Goal: Transaction & Acquisition: Complete application form

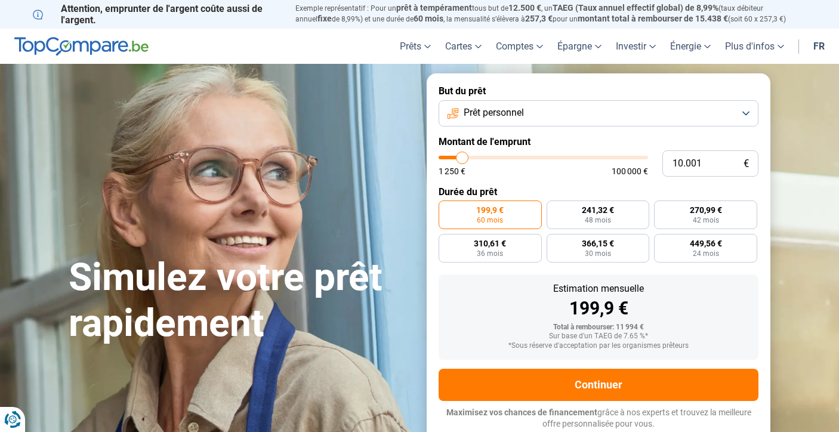
type input "100.000"
type input "100000"
click at [646, 158] on input "range" at bounding box center [544, 158] width 210 height 4
radio input "false"
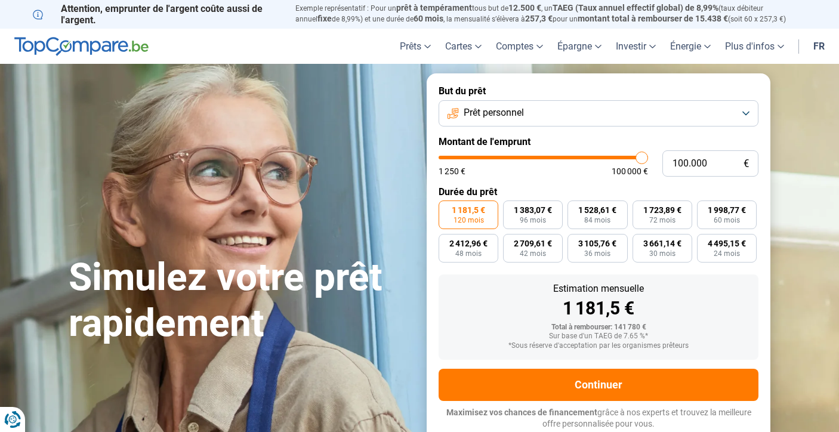
click at [478, 211] on span "1 181,5 €" at bounding box center [468, 210] width 33 height 8
click at [447, 208] on input "1 181,5 € 120 mois" at bounding box center [443, 205] width 8 height 8
type input "31.250"
type input "31250"
click at [505, 156] on input "range" at bounding box center [544, 158] width 210 height 4
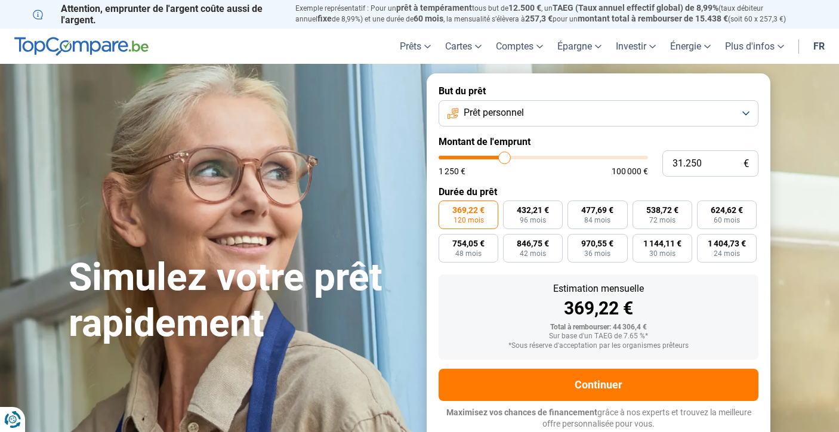
type input "51.250"
type input "51250"
click at [545, 156] on input "range" at bounding box center [544, 158] width 210 height 4
type input "61.500"
type input "61500"
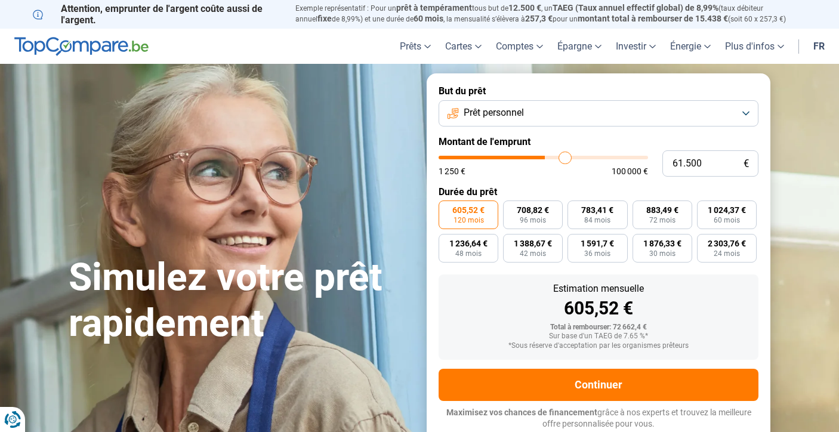
click at [565, 158] on input "range" at bounding box center [544, 158] width 210 height 4
type input "72.500"
type input "72500"
click at [587, 157] on input "range" at bounding box center [544, 158] width 210 height 4
type input "100.000"
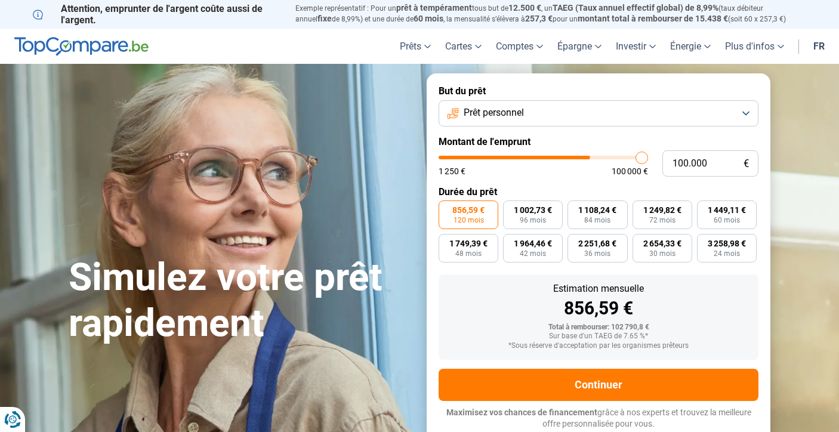
type input "100000"
click at [646, 157] on input "range" at bounding box center [544, 158] width 210 height 4
type input "80.250"
type input "80250"
click at [603, 158] on input "range" at bounding box center [544, 158] width 210 height 4
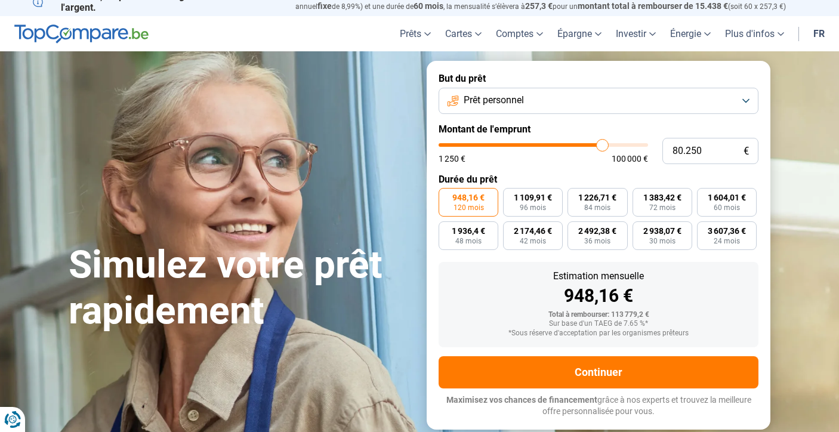
scroll to position [10, 0]
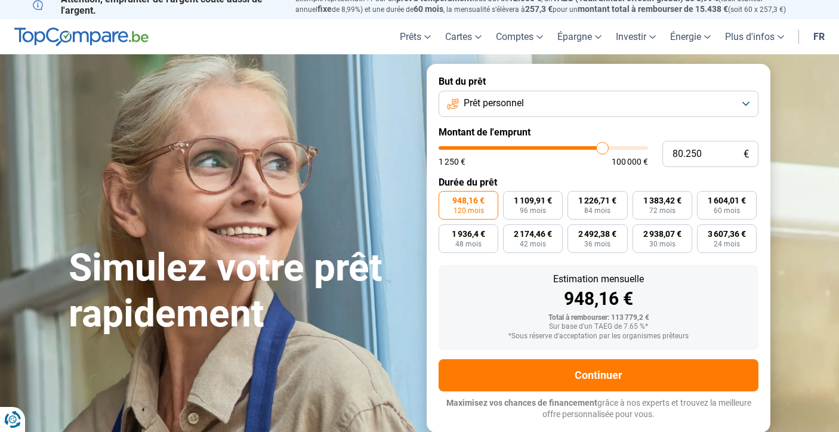
type input "54.250"
type input "54250"
click at [551, 147] on input "range" at bounding box center [544, 148] width 210 height 4
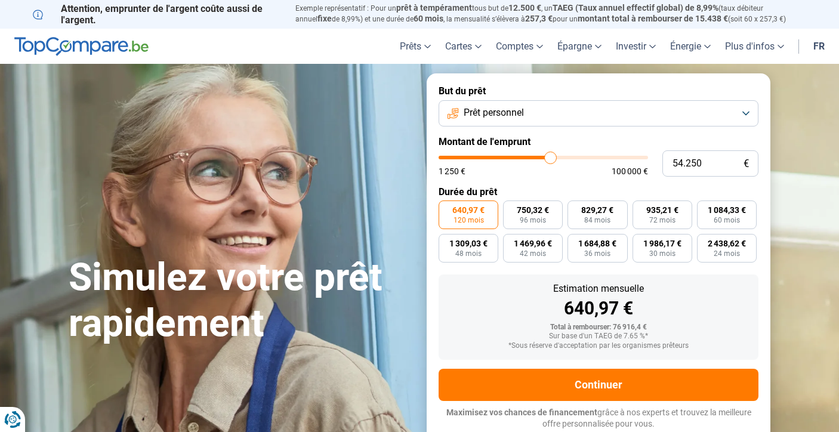
type input "63.500"
type input "63500"
click at [570, 159] on input "range" at bounding box center [544, 158] width 210 height 4
type input "63.750"
type input "63750"
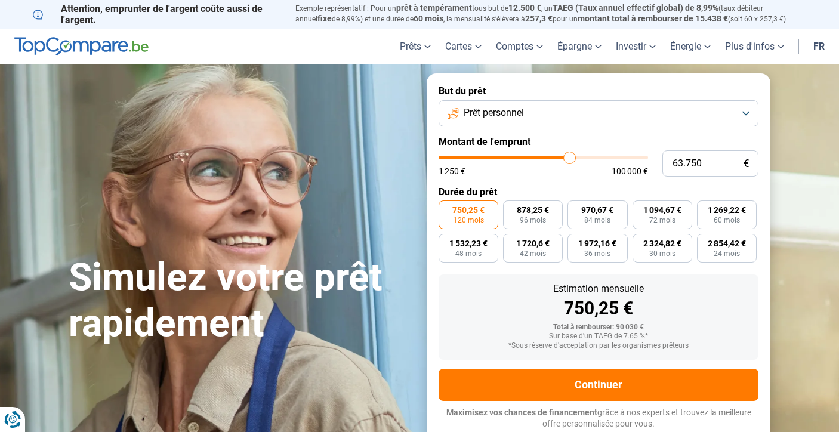
type input "63.500"
type input "63500"
type input "63.000"
type input "63000"
type input "62.750"
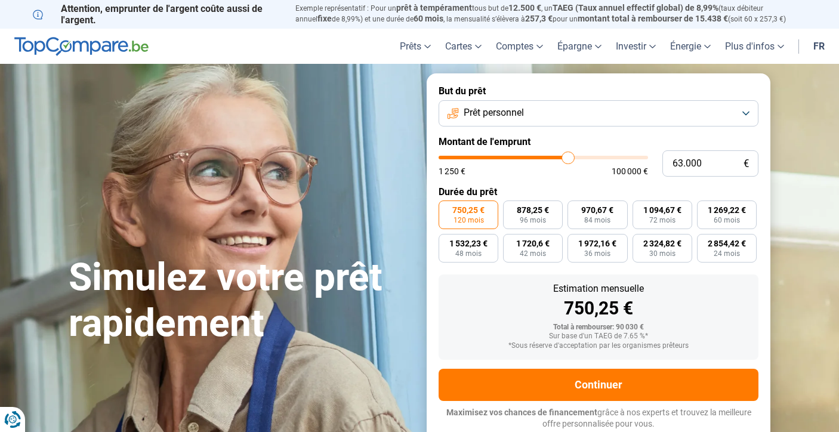
type input "62750"
type input "62.500"
type input "62500"
type input "62.250"
type input "62250"
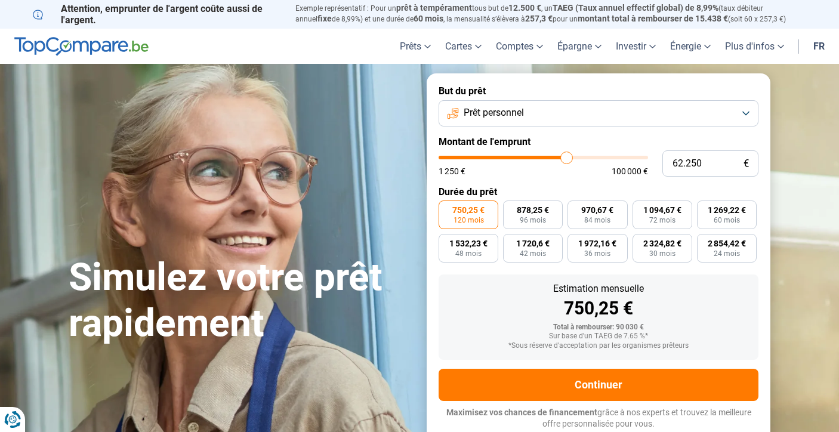
type input "61.750"
type input "61750"
type input "61.500"
type input "61500"
type input "61.250"
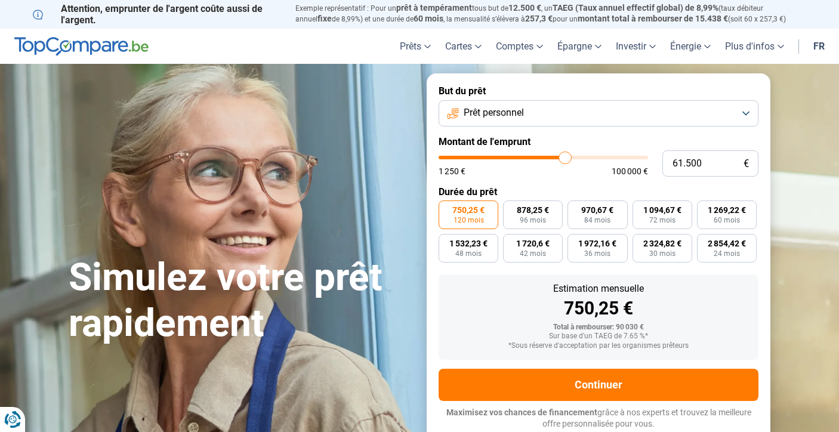
type input "61250"
type input "61.000"
type input "61000"
type input "60.750"
type input "60750"
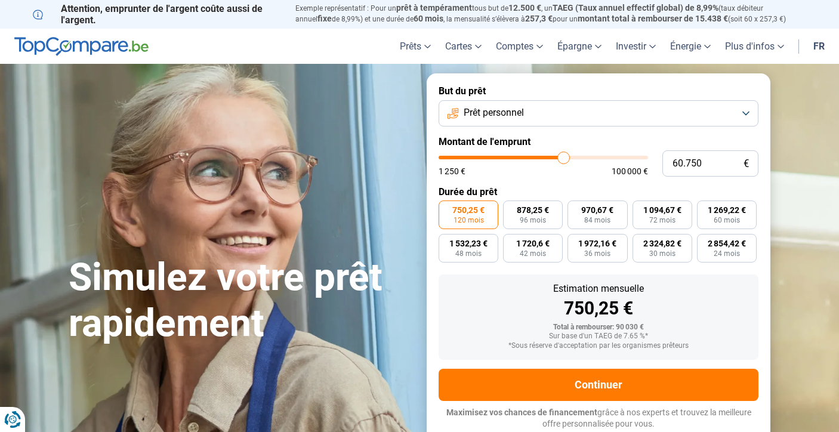
type input "60.250"
type input "60250"
type input "60.000"
drag, startPoint x: 570, startPoint y: 159, endPoint x: 562, endPoint y: 159, distance: 7.2
type input "60000"
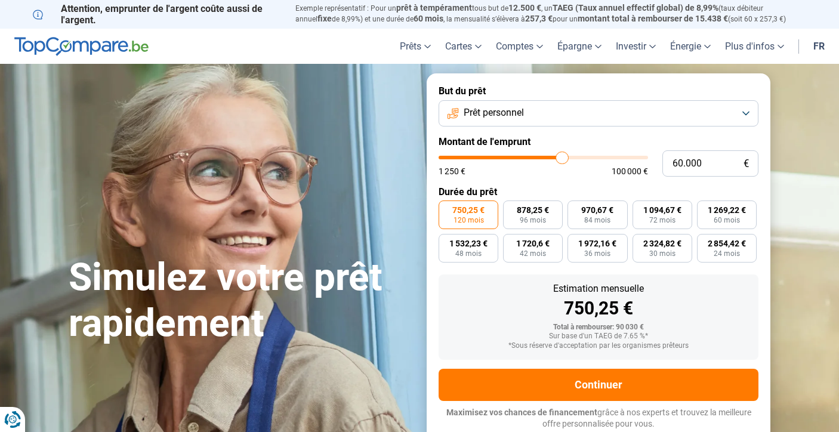
click at [562, 159] on input "range" at bounding box center [544, 158] width 210 height 4
click at [543, 181] on form "But du prêt Prêt personnel Montant de l'emprunt 60.000 € 1 250 € 100 000 € Duré…" at bounding box center [599, 257] width 344 height 368
type input "71.750"
type input "71750"
click at [586, 157] on input "range" at bounding box center [544, 158] width 210 height 4
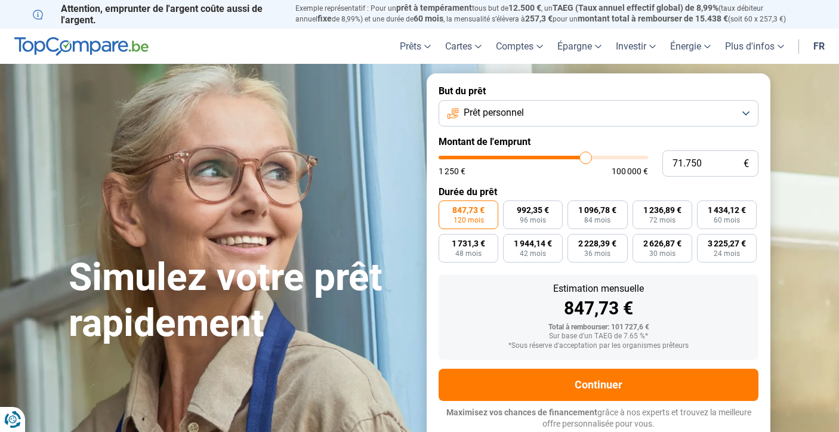
type input "100.000"
type input "100000"
click at [644, 158] on input "range" at bounding box center [544, 158] width 210 height 4
type input "83.250"
type input "83250"
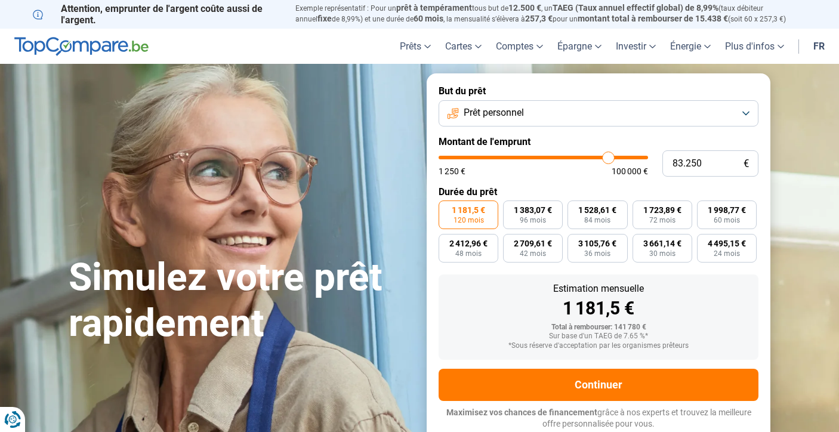
click at [609, 158] on input "range" at bounding box center [544, 158] width 210 height 4
type input "82.000"
type input "82000"
type input "81.750"
type input "81750"
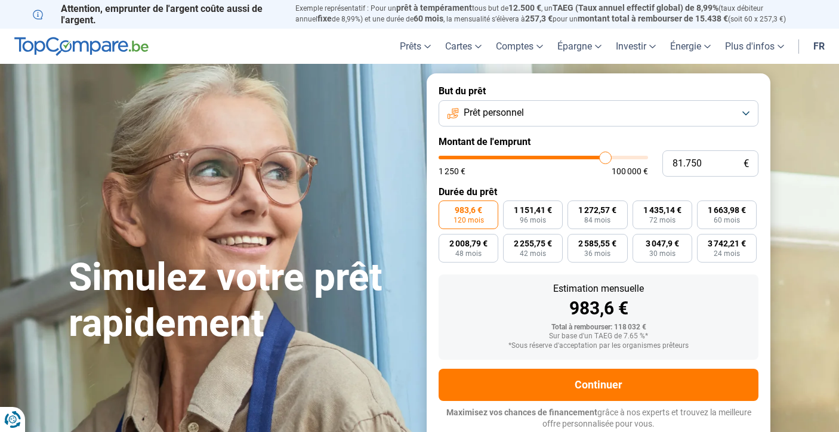
type input "81.500"
type input "81500"
type input "81.000"
type input "81000"
type input "80.750"
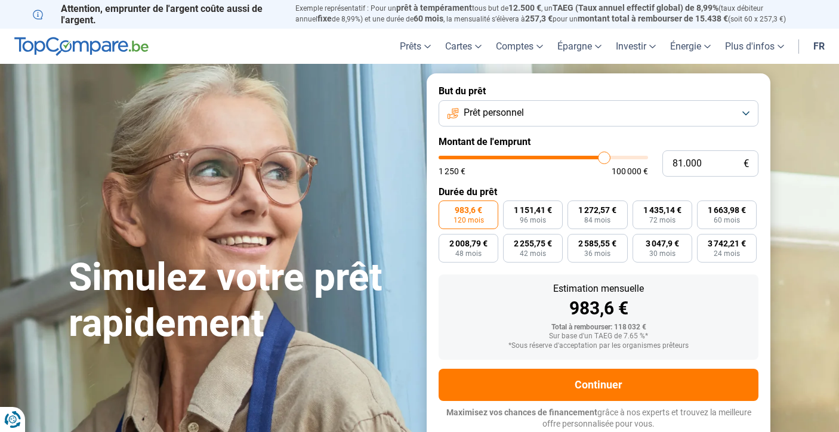
type input "80750"
type input "81.000"
type input "81000"
type input "81.500"
type input "81500"
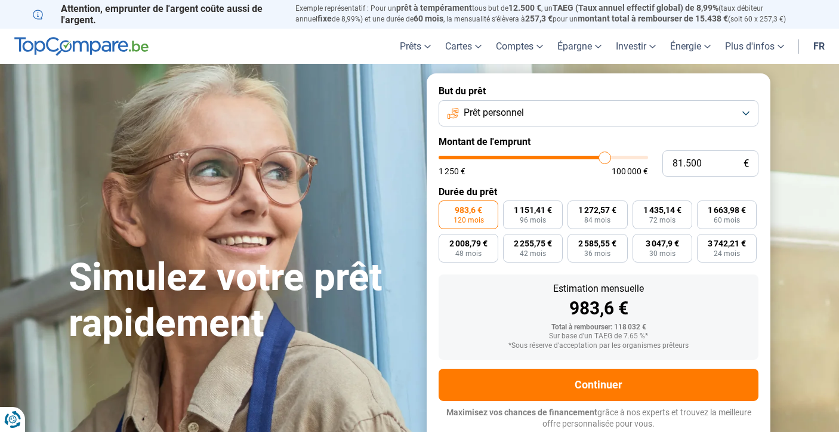
type input "81.750"
type input "81750"
type input "81.500"
type input "81500"
type input "81.000"
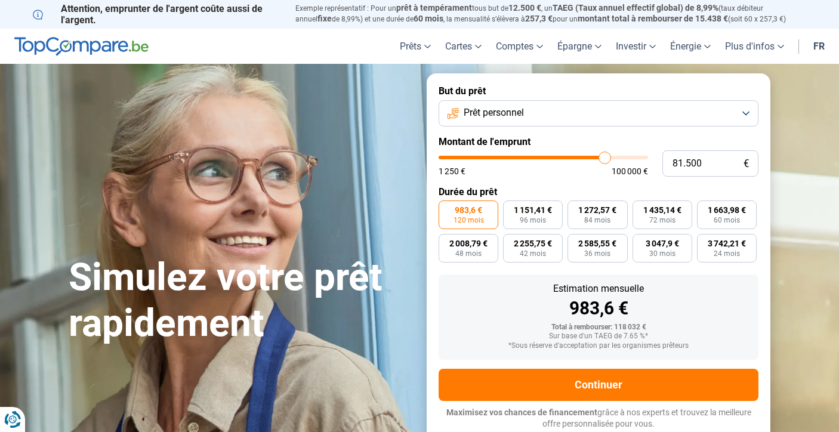
type input "81000"
type input "80.750"
type input "80750"
type input "80.500"
type input "80500"
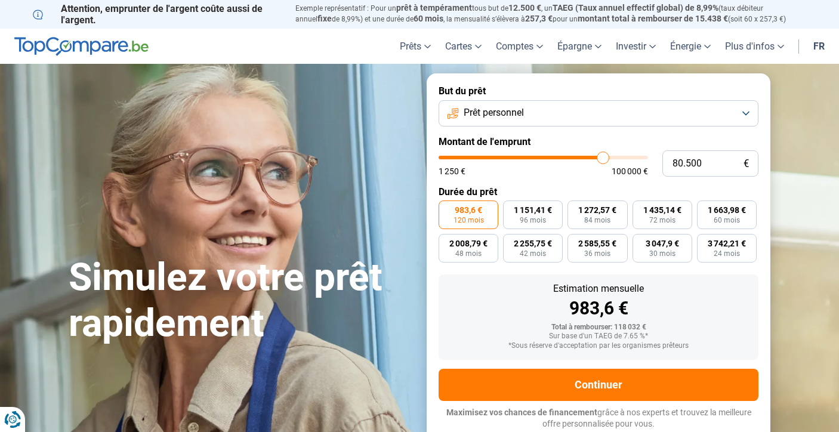
type input "80.250"
type input "80250"
type input "80.000"
type input "80000"
click at [602, 158] on input "range" at bounding box center [544, 158] width 210 height 4
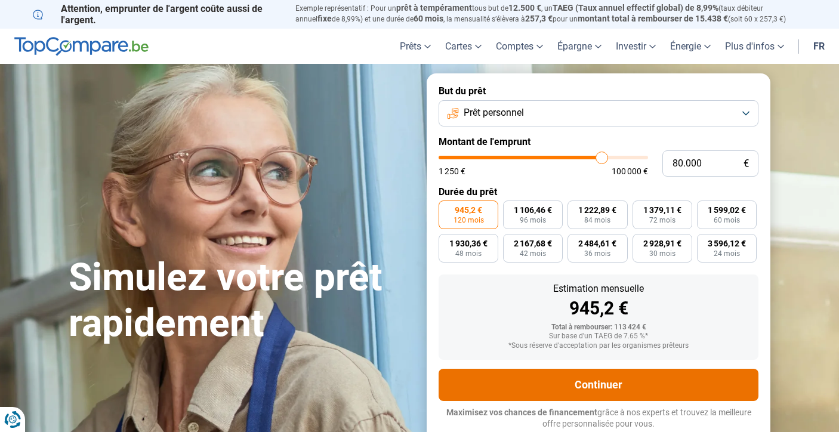
click at [592, 384] on button "Continuer" at bounding box center [599, 385] width 320 height 32
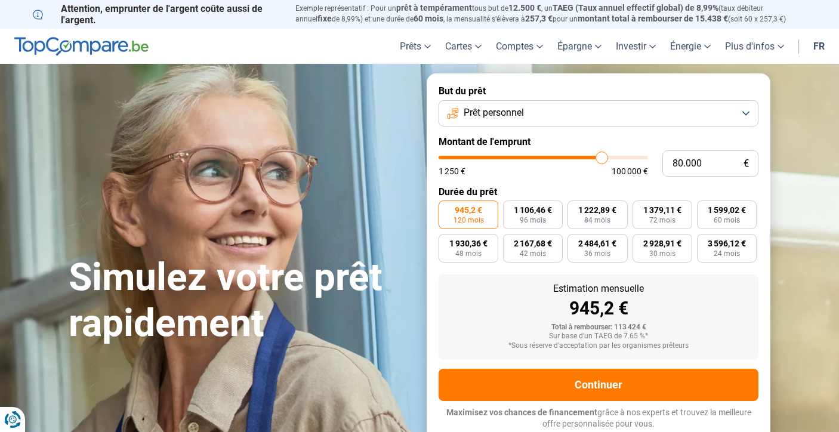
type input "100.000"
type input "100000"
click at [647, 158] on input "range" at bounding box center [544, 158] width 210 height 4
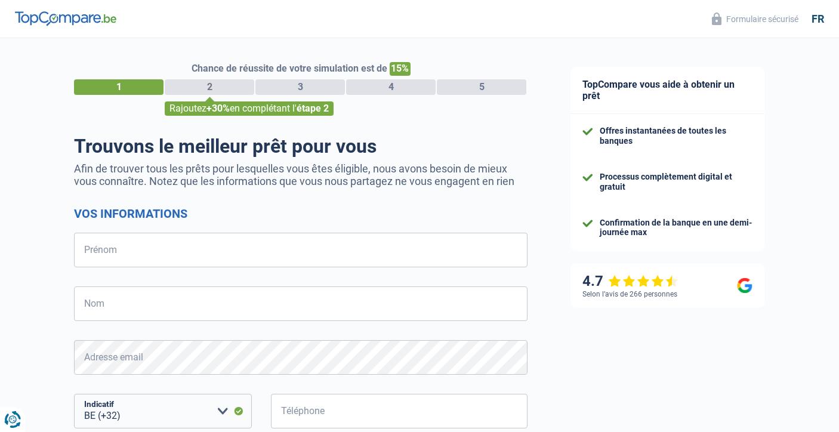
select select "32"
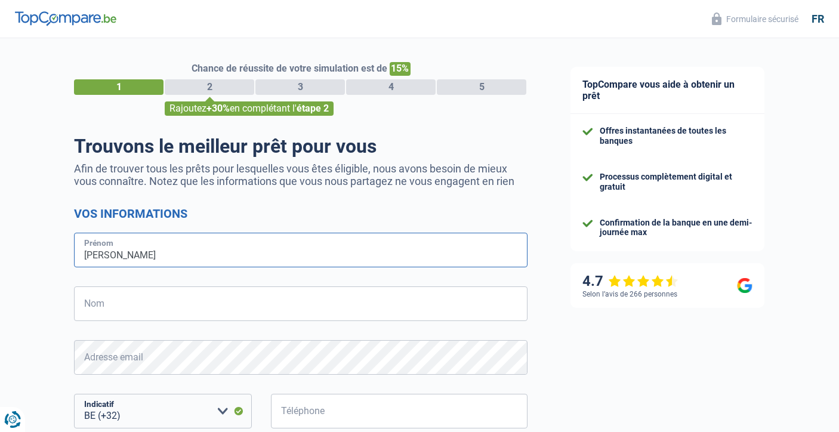
type input "Sophie"
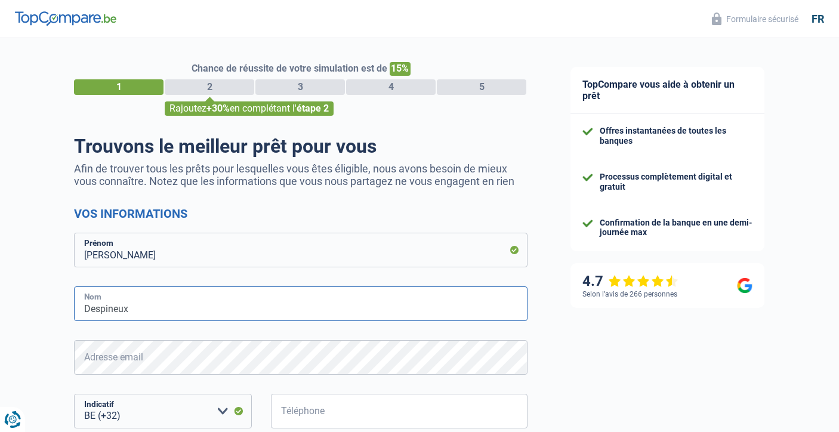
type input "Despineux"
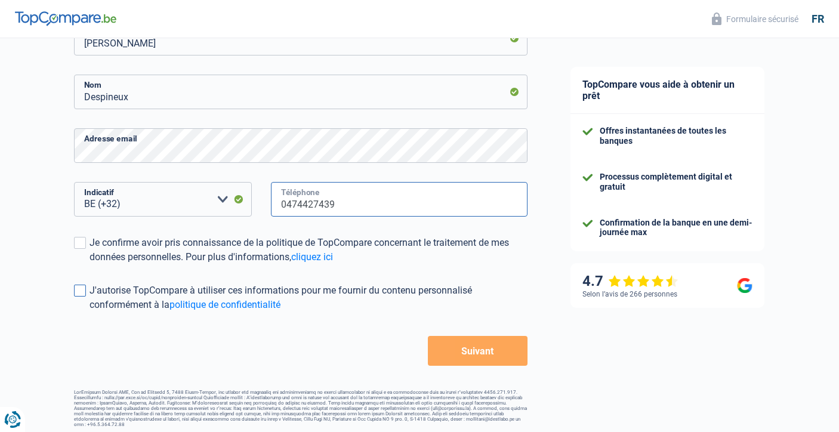
scroll to position [211, 0]
type input "0474427439"
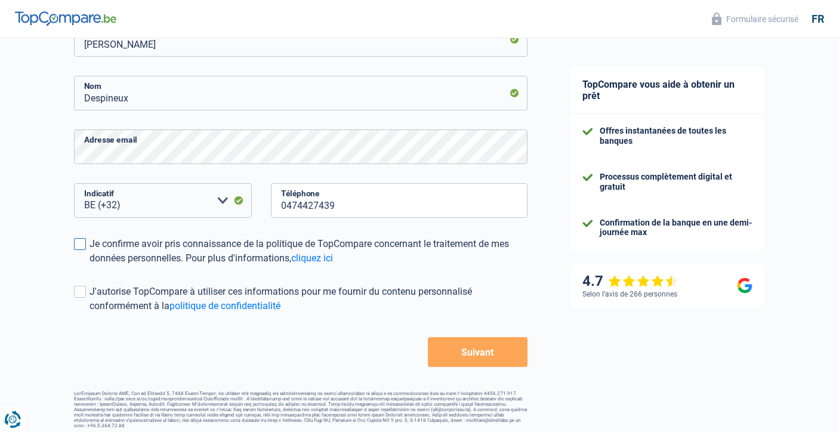
click at [84, 245] on span at bounding box center [80, 244] width 12 height 12
click at [90, 266] on input "Je confirme avoir pris connaissance de la politique de TopCompare concernant le…" at bounding box center [90, 266] width 0 height 0
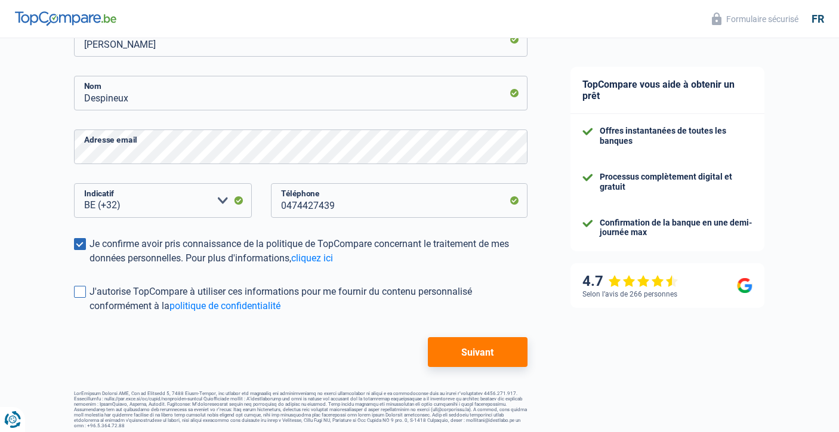
click at [81, 293] on span at bounding box center [80, 292] width 12 height 12
click at [90, 313] on input "J'autorise TopCompare à utiliser ces informations pour me fournir du contenu pe…" at bounding box center [90, 313] width 0 height 0
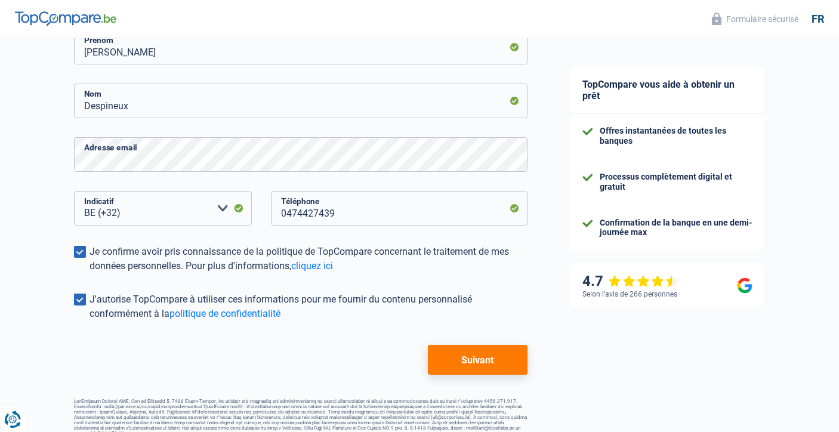
scroll to position [205, 0]
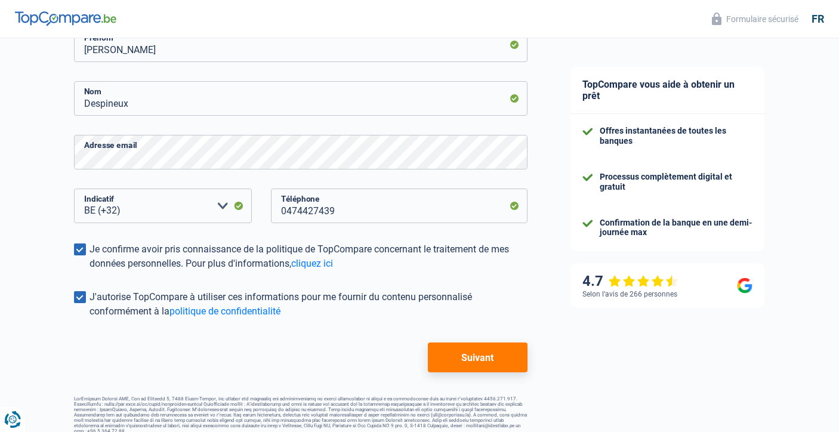
click at [454, 365] on button "Suivant" at bounding box center [478, 358] width 100 height 30
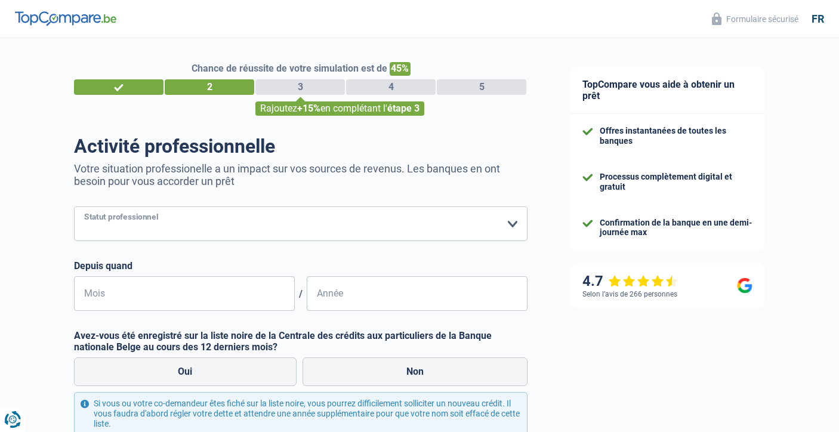
select select "publicEmployee"
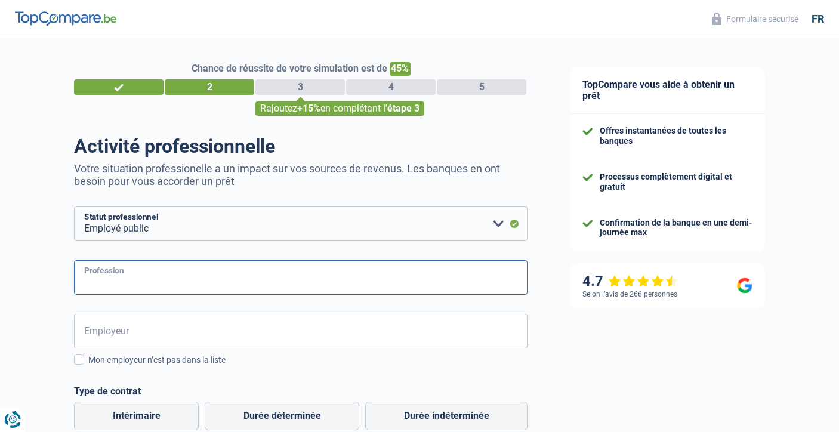
click at [171, 276] on input "Profession" at bounding box center [301, 277] width 454 height 35
type input "Assistant administratif"
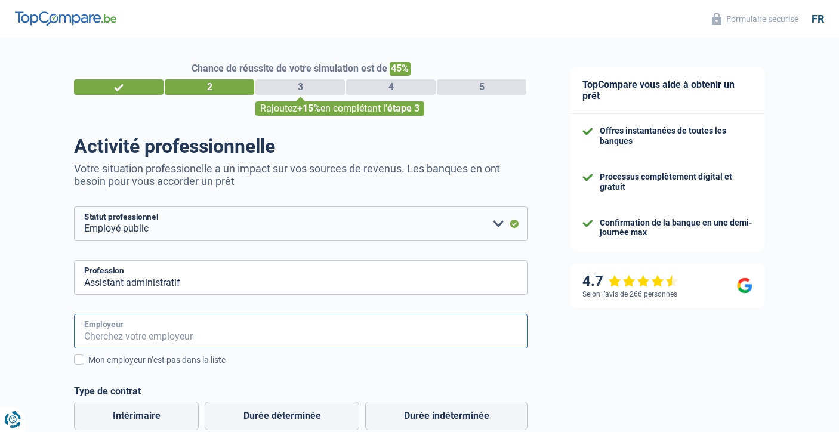
click at [134, 337] on input "Employeur" at bounding box center [301, 331] width 454 height 35
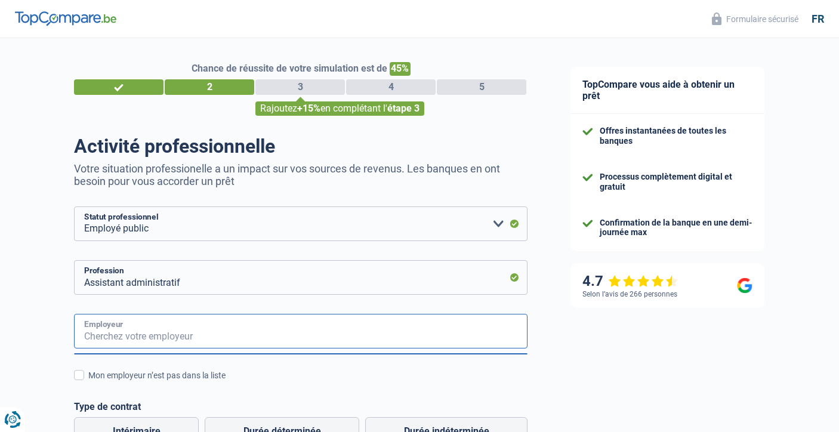
type input "C"
type input "Administration communale d'Ixelles"
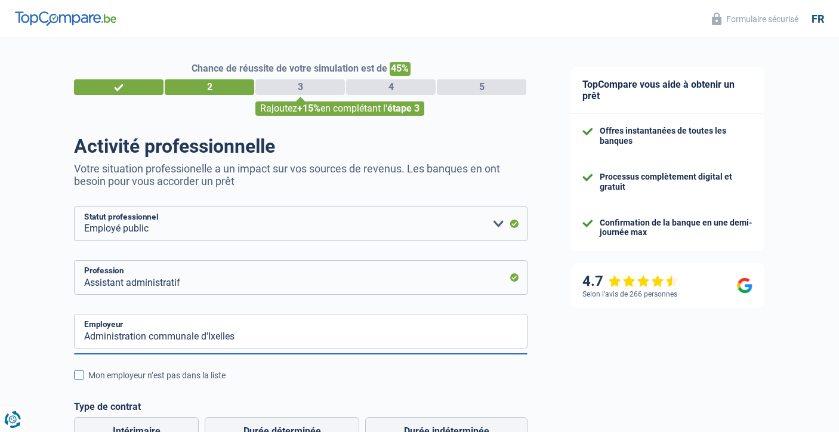
click at [77, 376] on span at bounding box center [79, 375] width 10 height 10
click at [88, 382] on input "Mon employeur n’est pas dans la liste" at bounding box center [88, 382] width 0 height 0
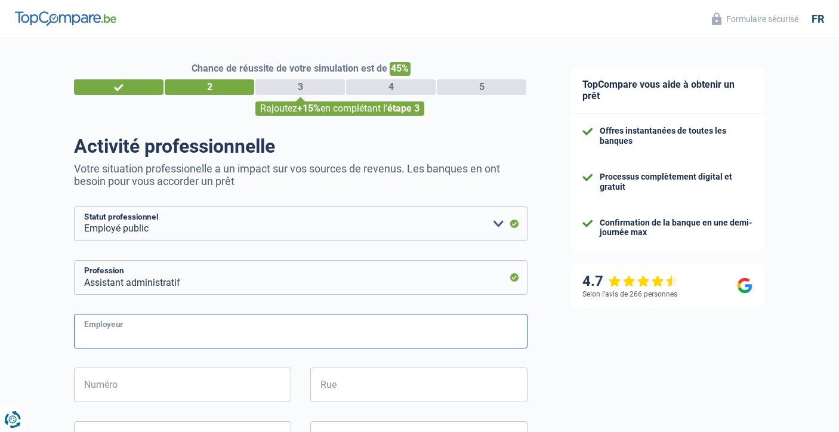
click at [110, 333] on input "Employeur" at bounding box center [301, 331] width 454 height 35
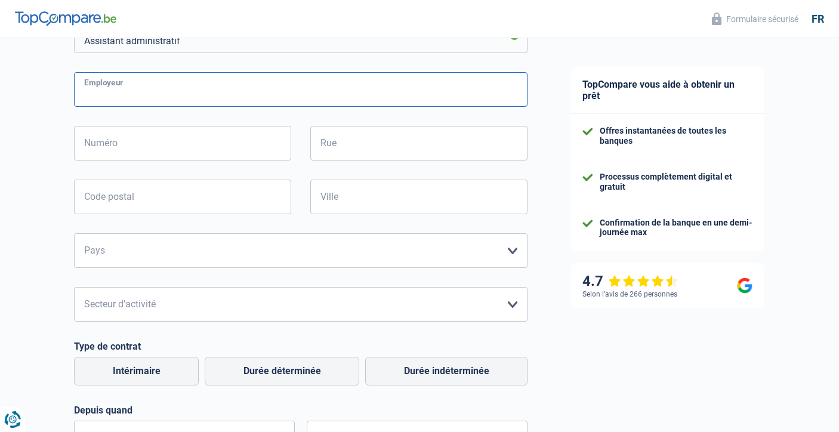
scroll to position [244, 0]
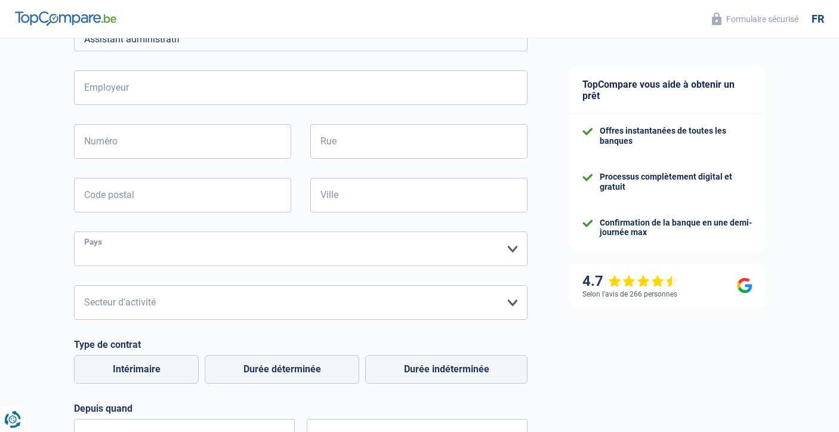
select select "BE"
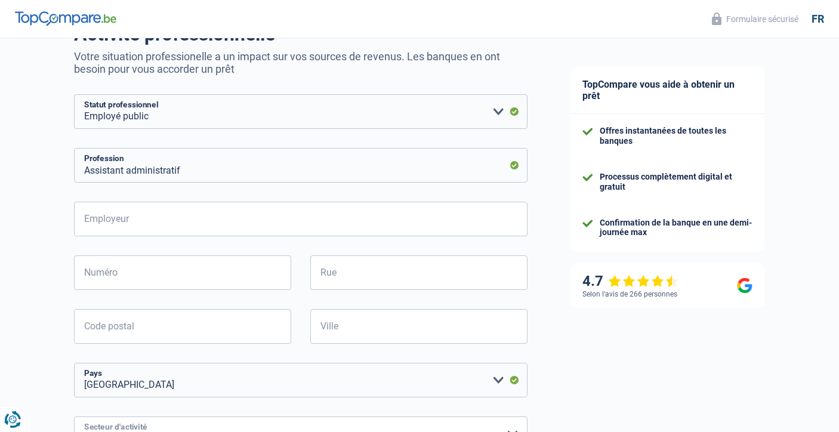
scroll to position [103, 0]
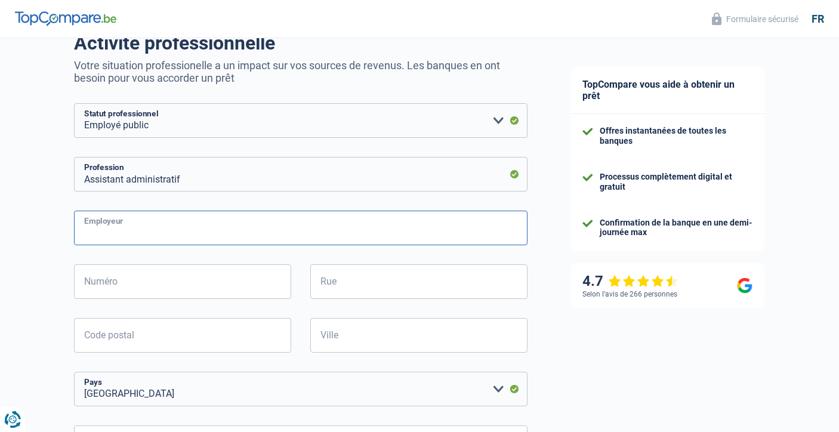
click at [124, 226] on input "Employeur" at bounding box center [301, 228] width 454 height 35
type input "c"
click at [114, 235] on input "administration communale" at bounding box center [301, 228] width 454 height 35
click at [213, 230] on input "administration communale" at bounding box center [301, 228] width 454 height 35
type input "administration communale"
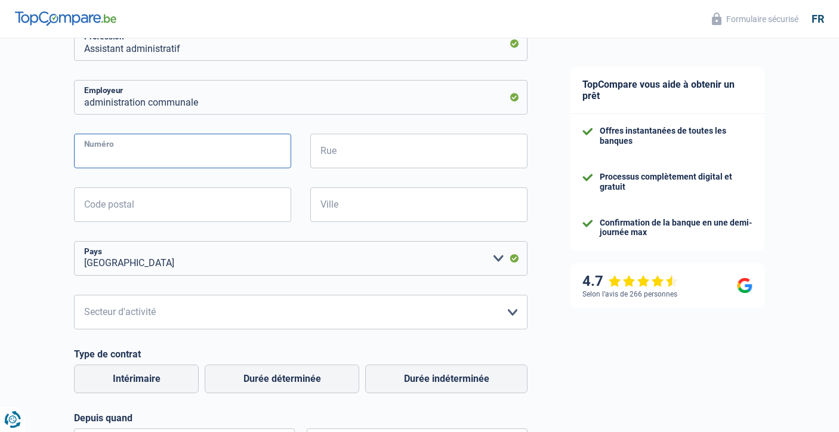
scroll to position [234, 0]
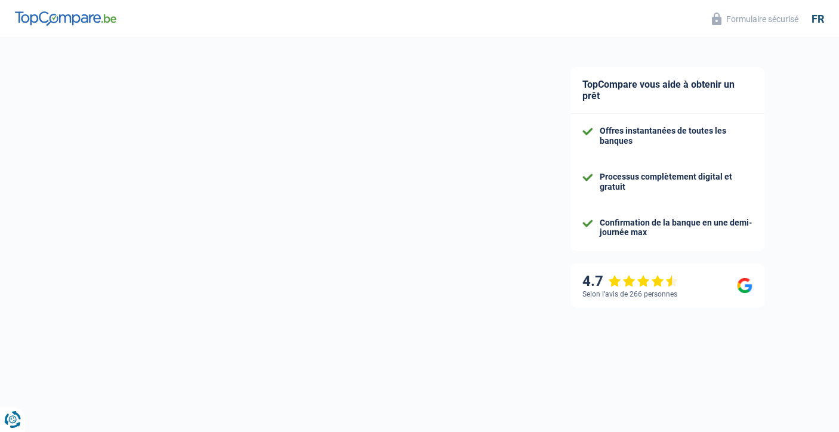
select select "32"
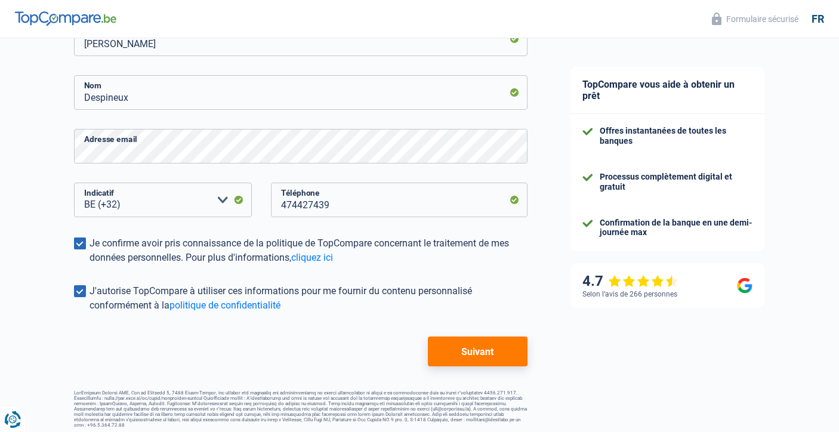
scroll to position [211, 0]
click at [472, 351] on button "Suivant" at bounding box center [478, 352] width 100 height 30
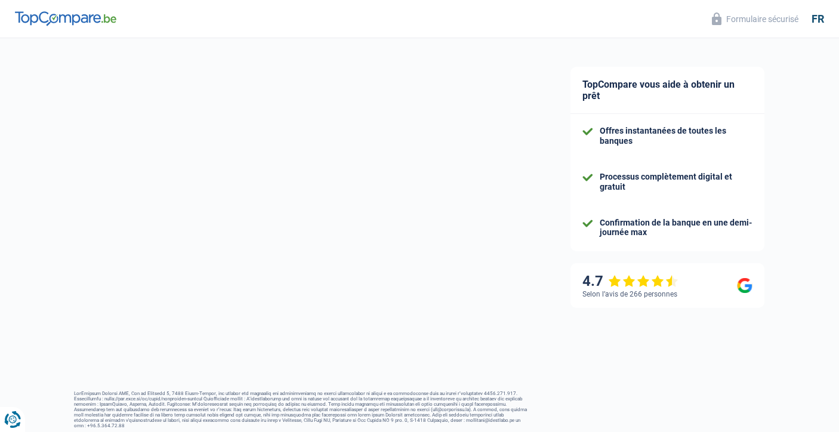
select select "publicEmployee"
select select "BE"
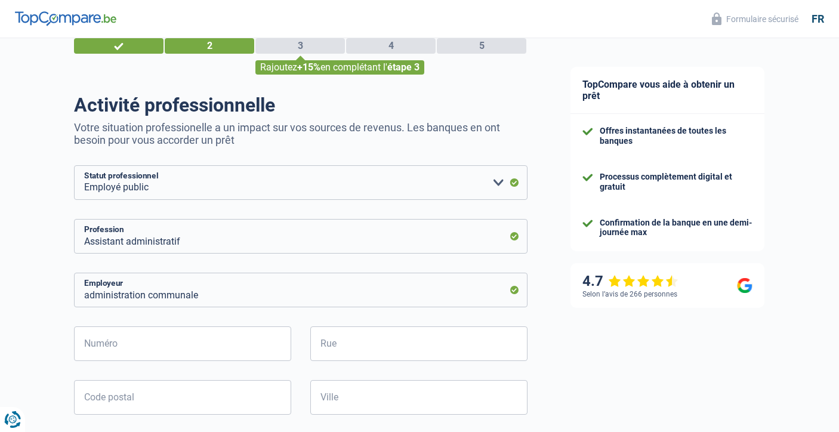
scroll to position [47, 0]
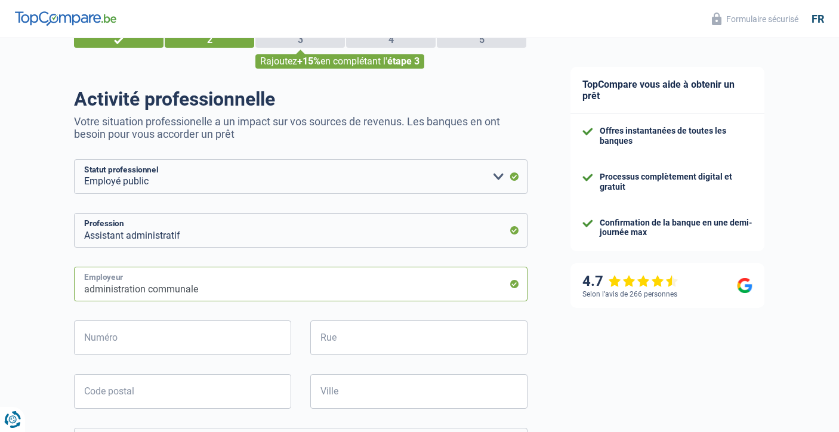
click at [210, 286] on input "administration communale" at bounding box center [301, 284] width 454 height 35
click at [91, 289] on input "administration communale" at bounding box center [301, 284] width 454 height 35
click at [224, 284] on input "Administration communale" at bounding box center [301, 284] width 454 height 35
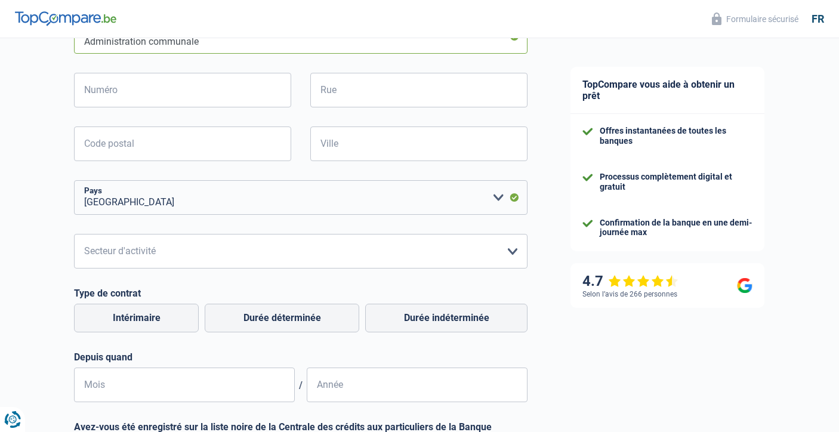
scroll to position [296, 0]
type input "Administration communale"
click at [414, 318] on label "Durée indéterminée" at bounding box center [446, 317] width 162 height 29
click at [414, 318] on input "Durée indéterminée" at bounding box center [446, 317] width 162 height 29
radio input "true"
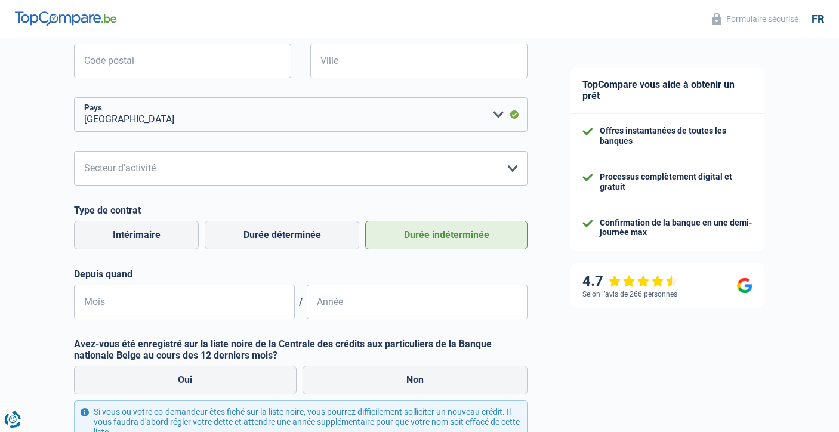
scroll to position [377, 0]
click at [211, 306] on input "Mois" at bounding box center [184, 302] width 221 height 35
type input "11"
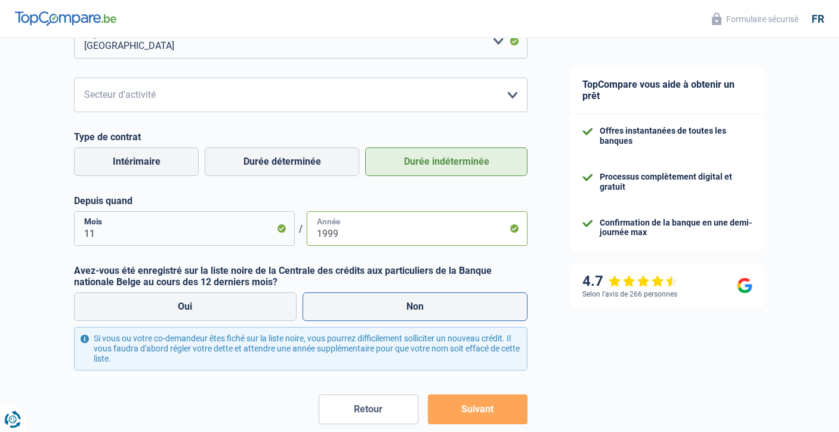
scroll to position [451, 0]
type input "1999"
click at [387, 298] on label "Non" at bounding box center [416, 307] width 226 height 29
click at [387, 298] on input "Non" at bounding box center [416, 307] width 226 height 29
radio input "true"
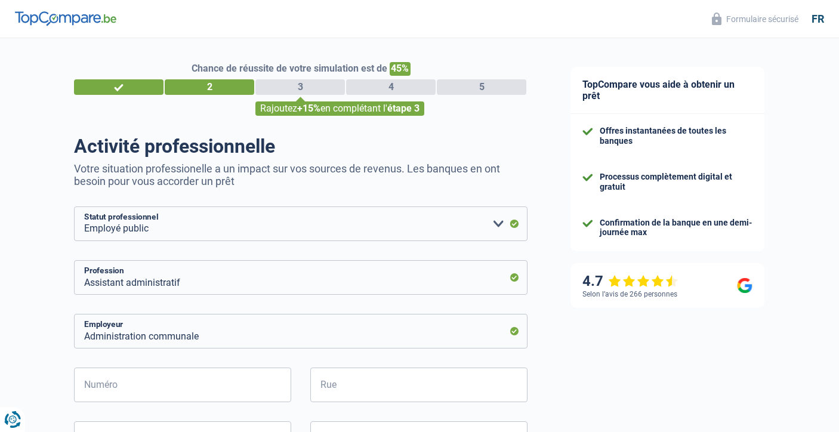
scroll to position [0, 0]
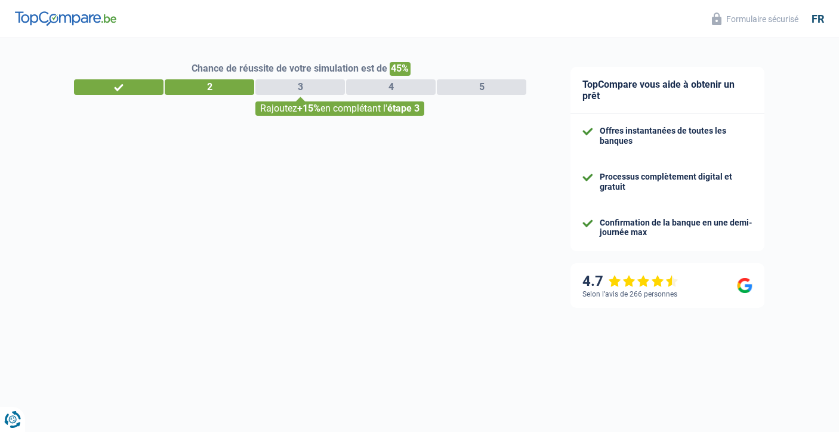
select select "32"
